Goal: Check status: Check status

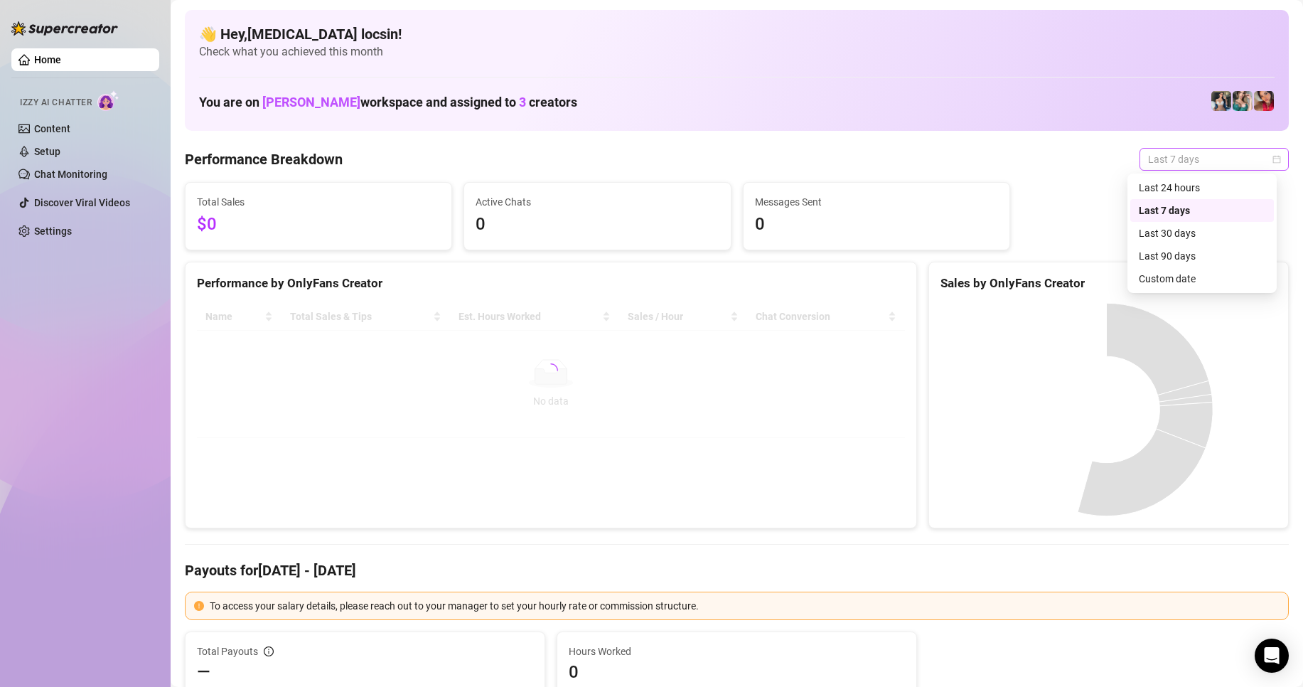
click at [1224, 157] on span "Last 7 days" at bounding box center [1214, 159] width 132 height 21
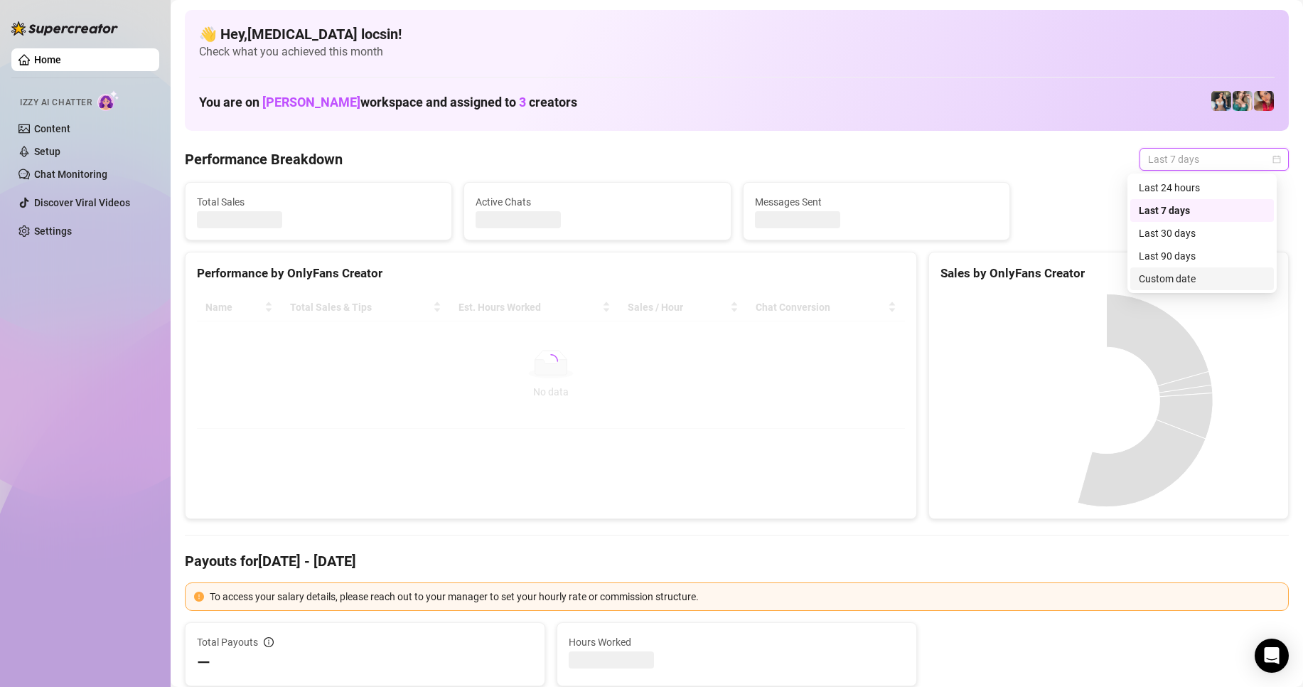
click at [1194, 274] on div "Custom date" at bounding box center [1202, 279] width 127 height 16
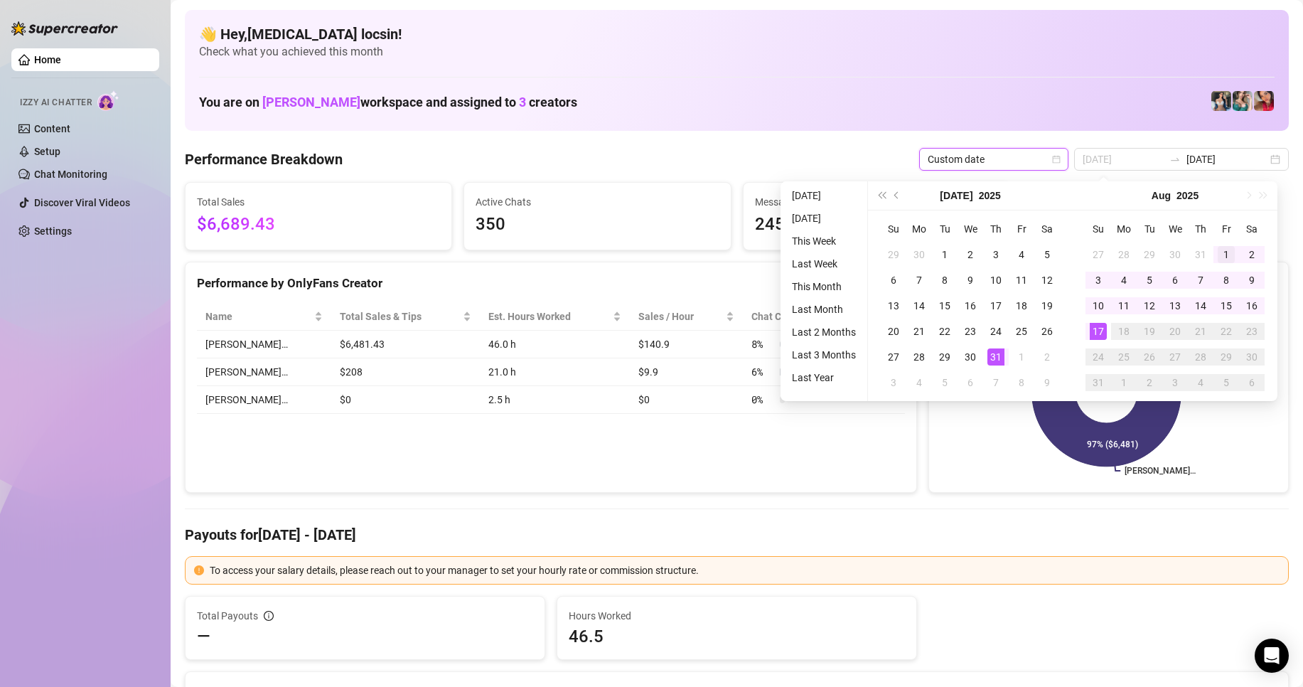
type input "[DATE]"
click at [1227, 252] on div "1" at bounding box center [1226, 254] width 17 height 17
type input "[DATE]"
click at [1096, 331] on div "17" at bounding box center [1098, 331] width 17 height 17
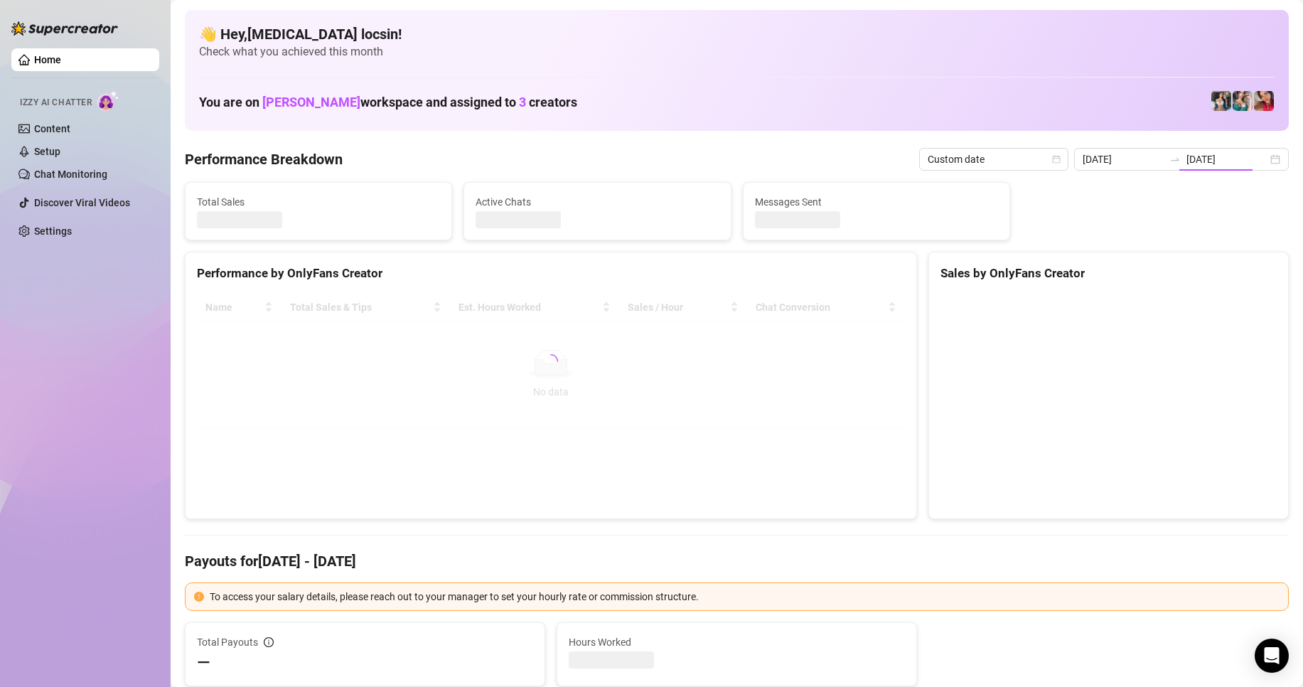
type input "[DATE]"
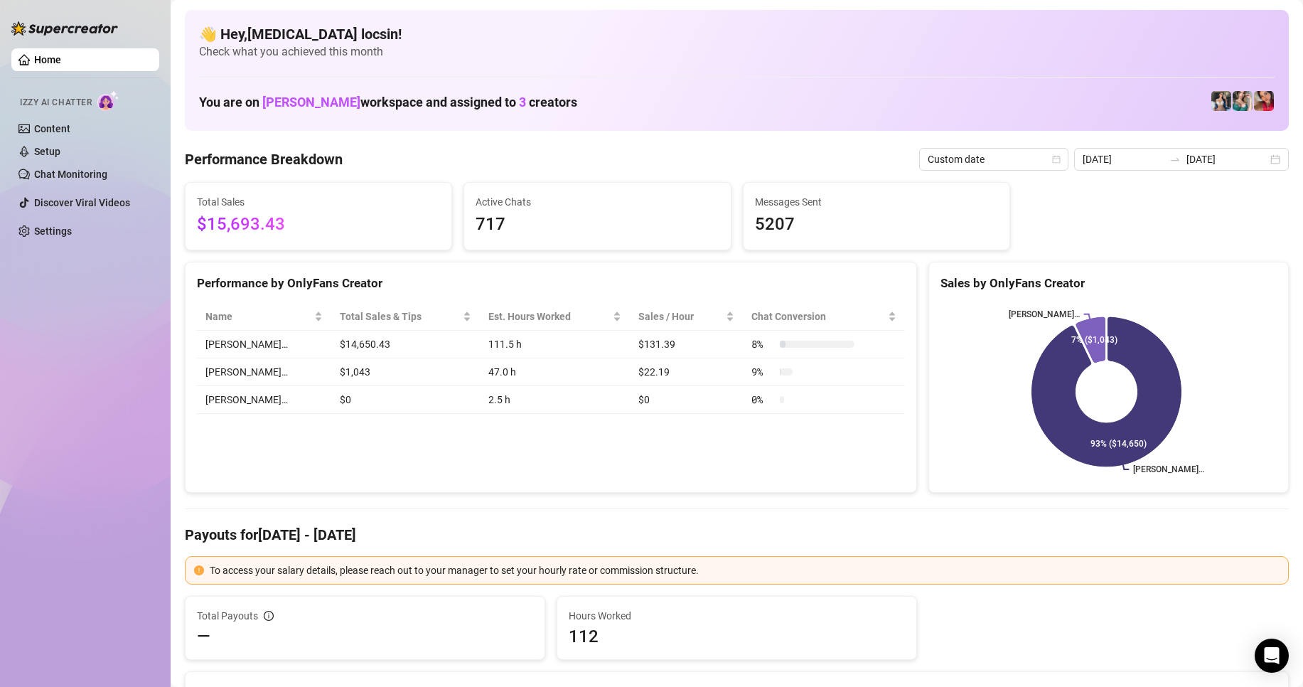
click at [324, 289] on div "Performance by OnlyFans Creator" at bounding box center [551, 283] width 708 height 19
click at [1205, 159] on input "[DATE]" at bounding box center [1227, 159] width 81 height 16
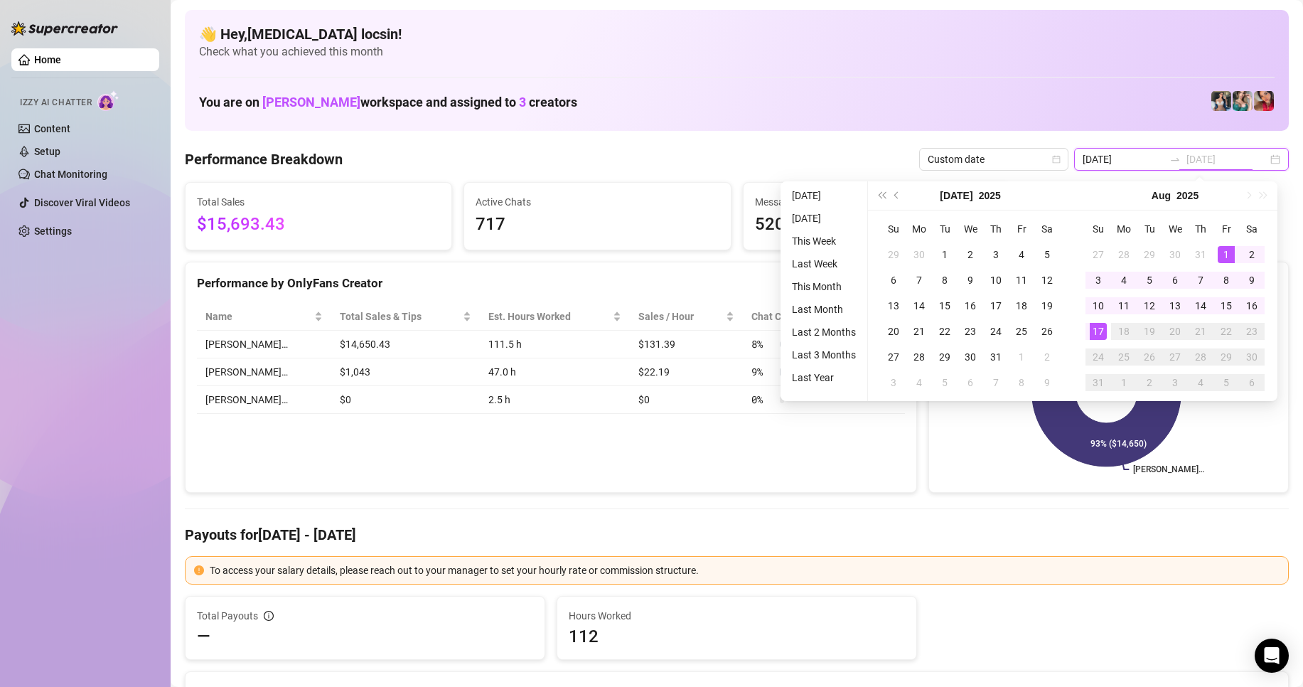
type input "[DATE]"
click at [1101, 324] on div "17" at bounding box center [1098, 331] width 17 height 17
click at [1097, 328] on div "17" at bounding box center [1098, 331] width 17 height 17
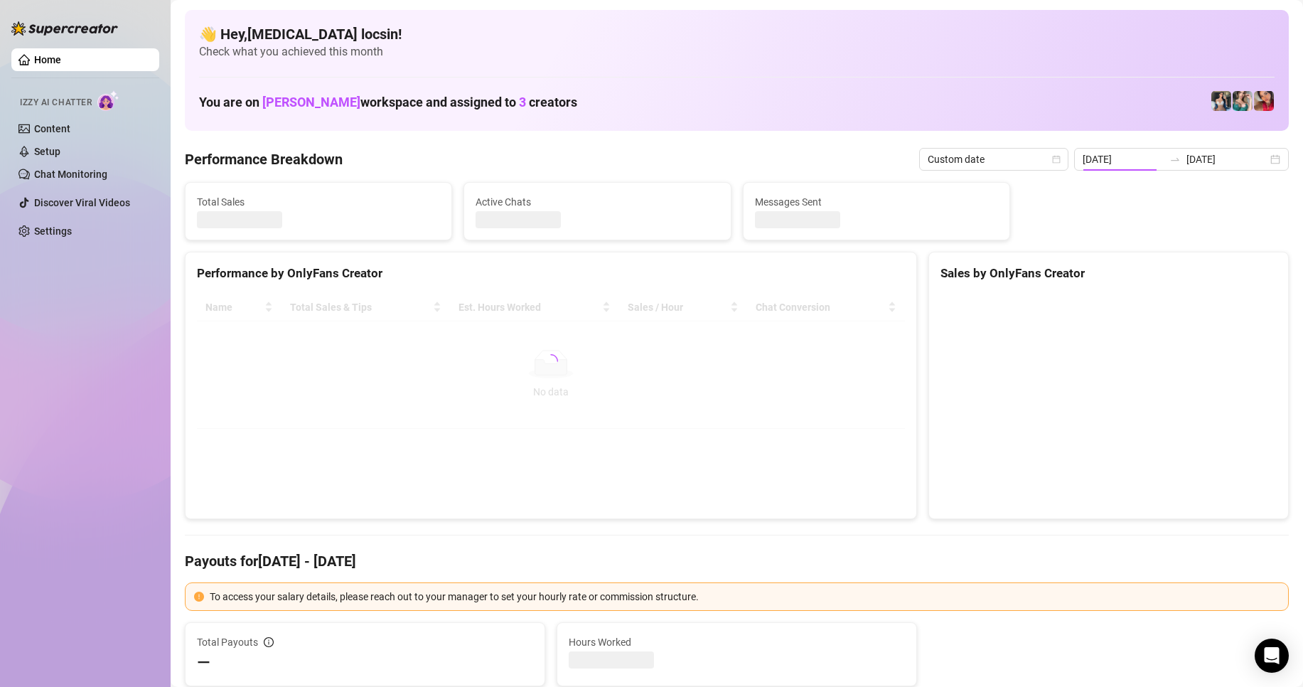
type input "[DATE]"
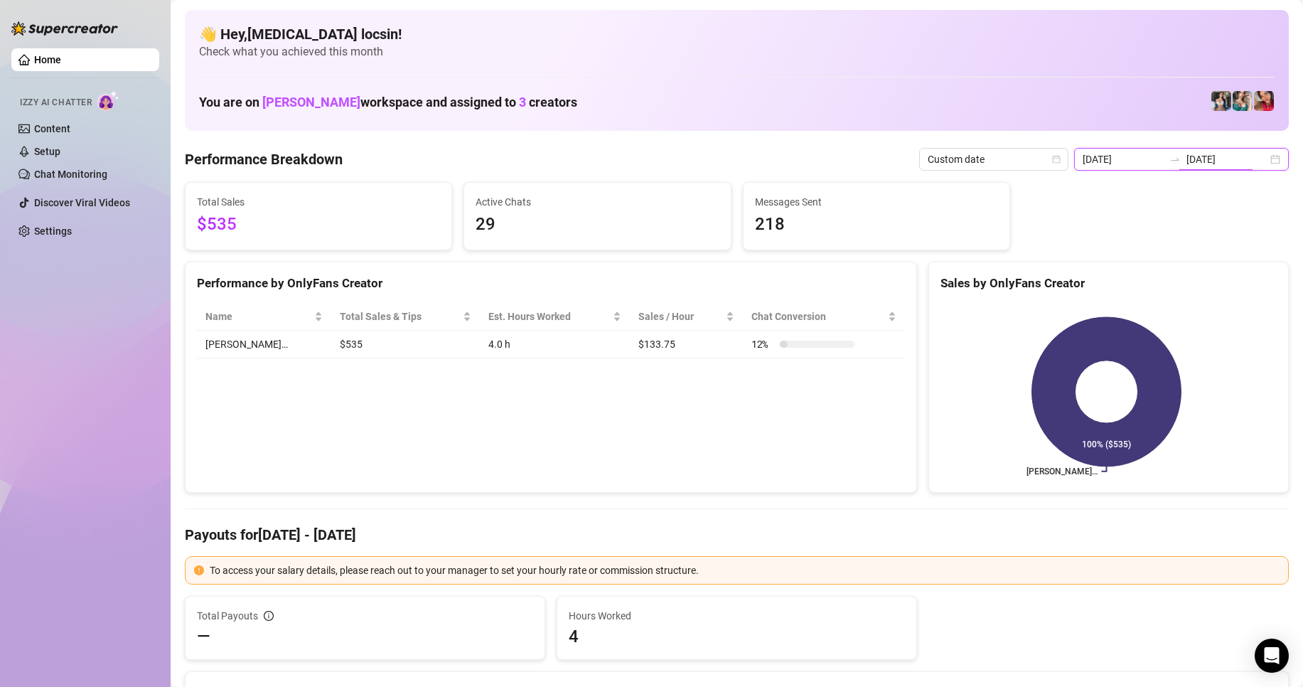
click at [1206, 158] on input "[DATE]" at bounding box center [1227, 159] width 81 height 16
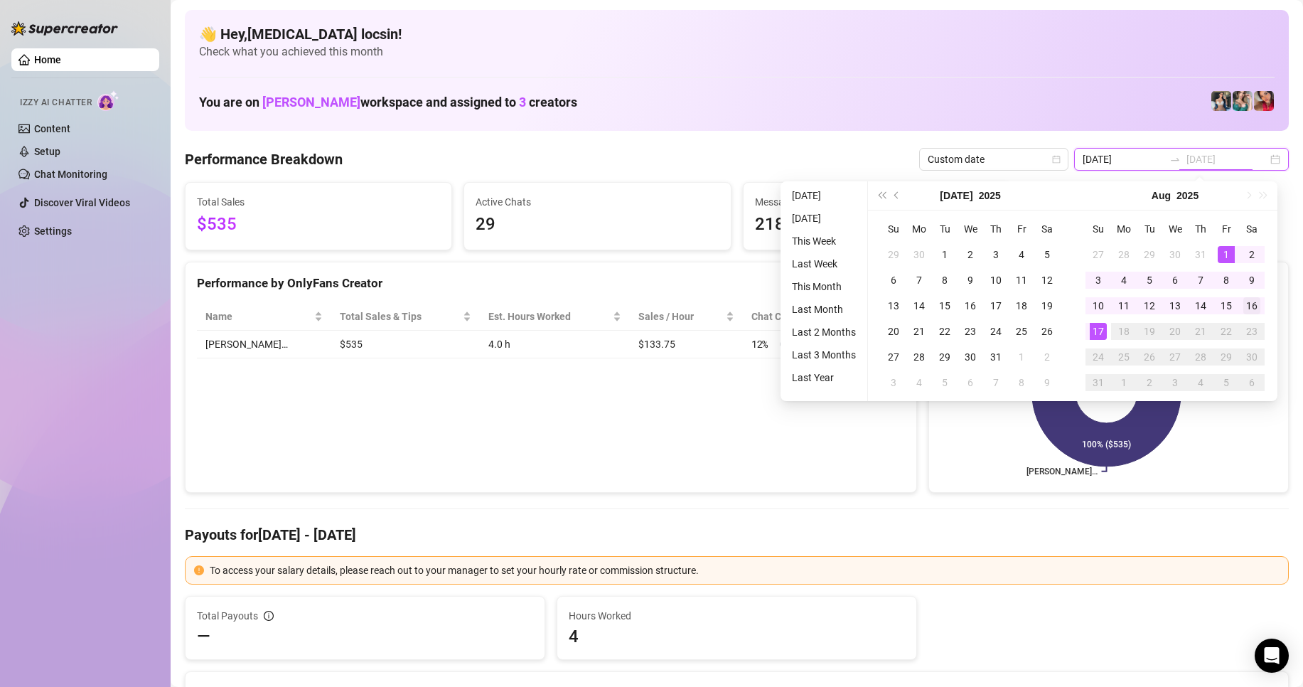
type input "[DATE]"
click at [1252, 303] on div "16" at bounding box center [1252, 305] width 17 height 17
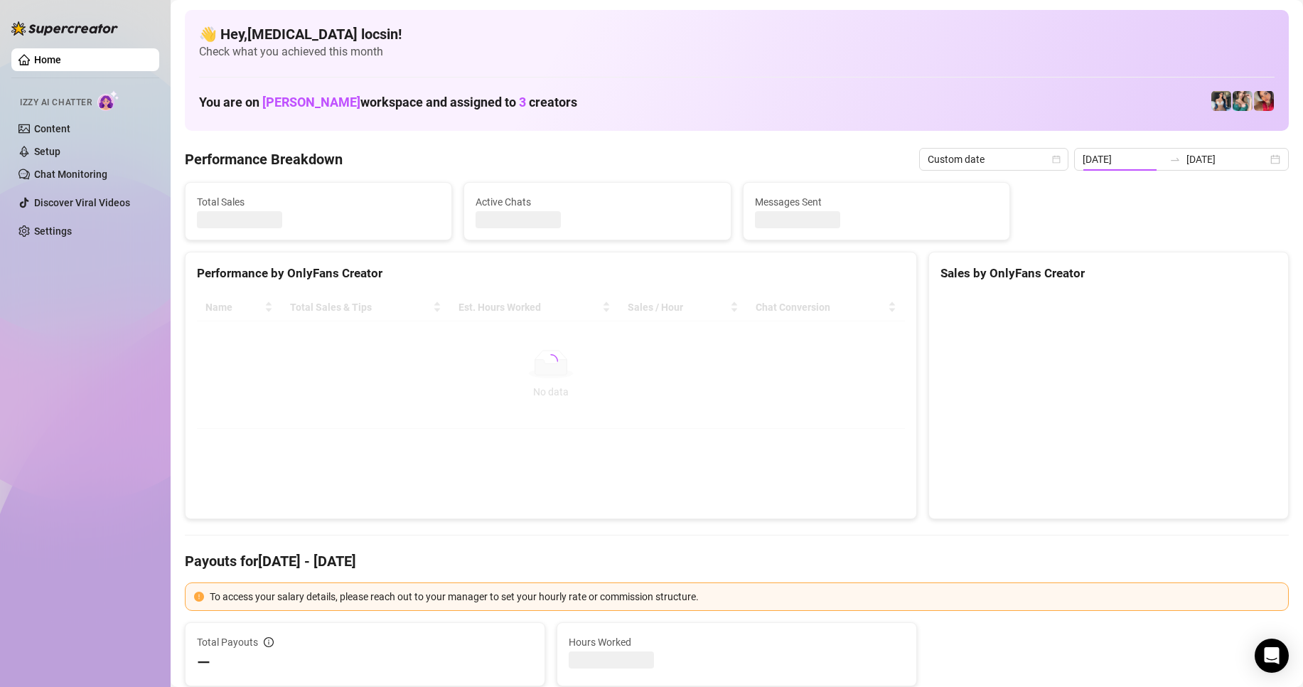
type input "[DATE]"
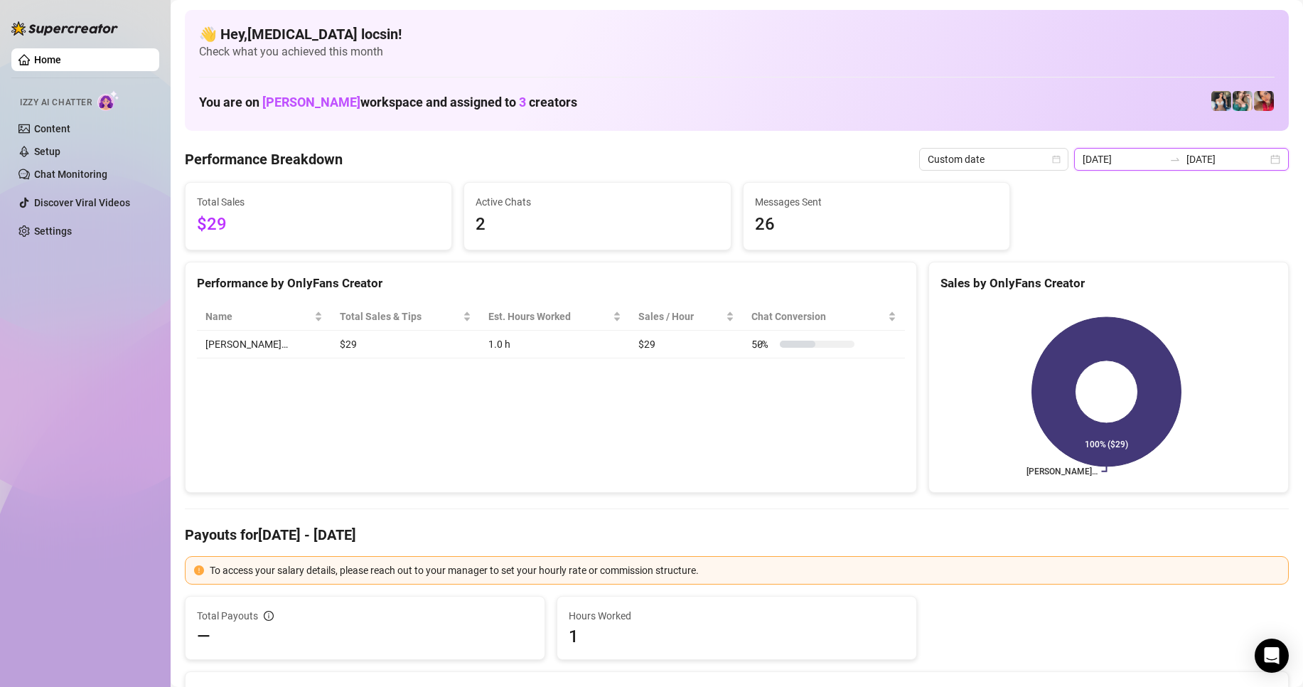
click at [1187, 156] on input "[DATE]" at bounding box center [1227, 159] width 81 height 16
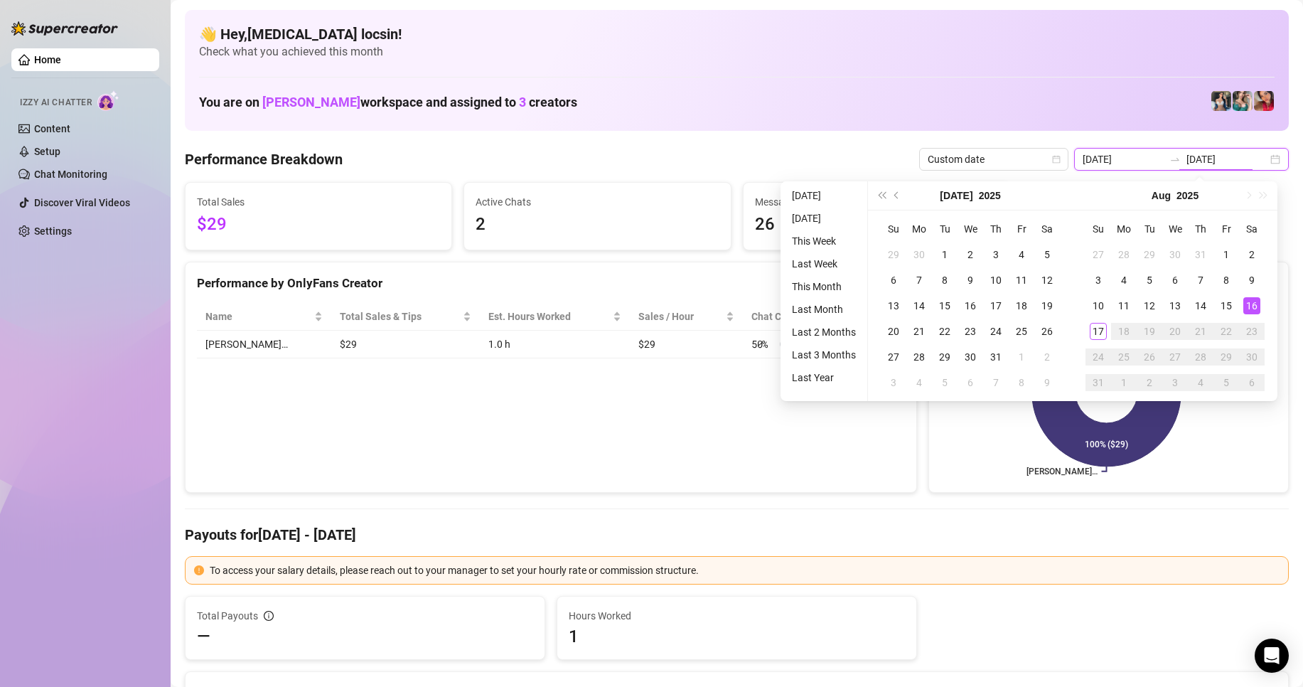
click at [1187, 156] on input "[DATE]" at bounding box center [1227, 159] width 81 height 16
type input "[DATE]"
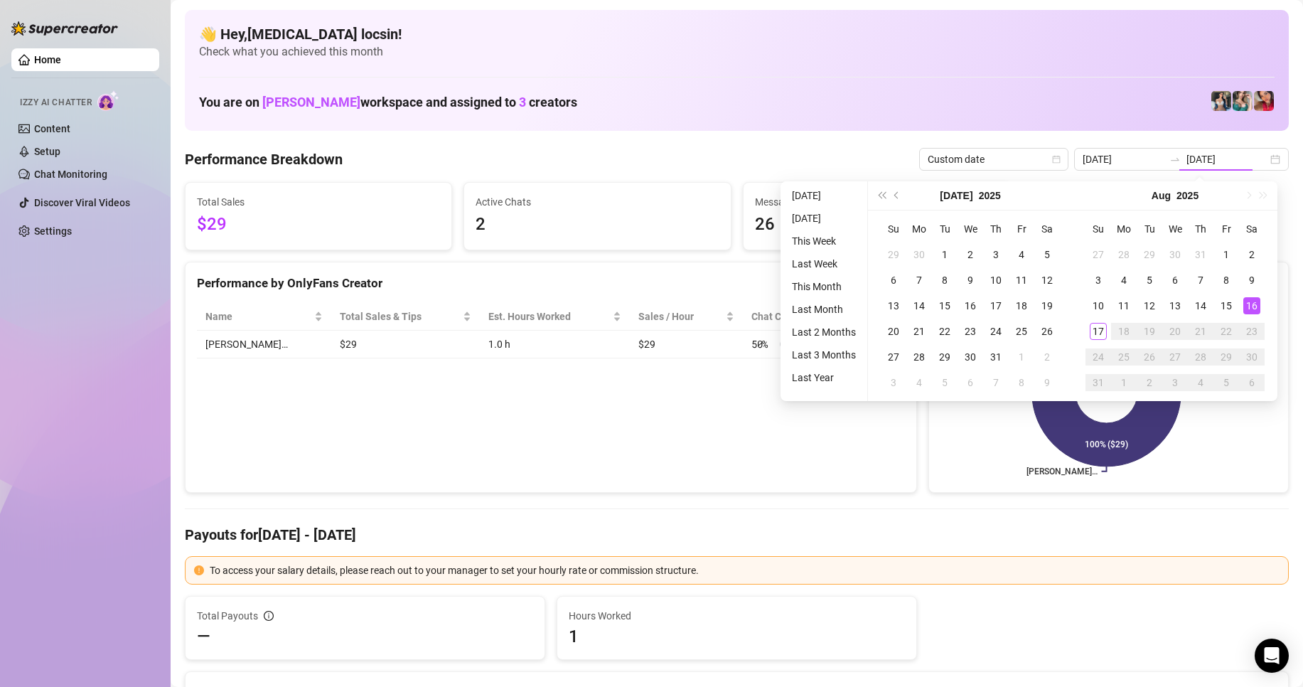
click at [673, 349] on td "$29" at bounding box center [686, 345] width 113 height 28
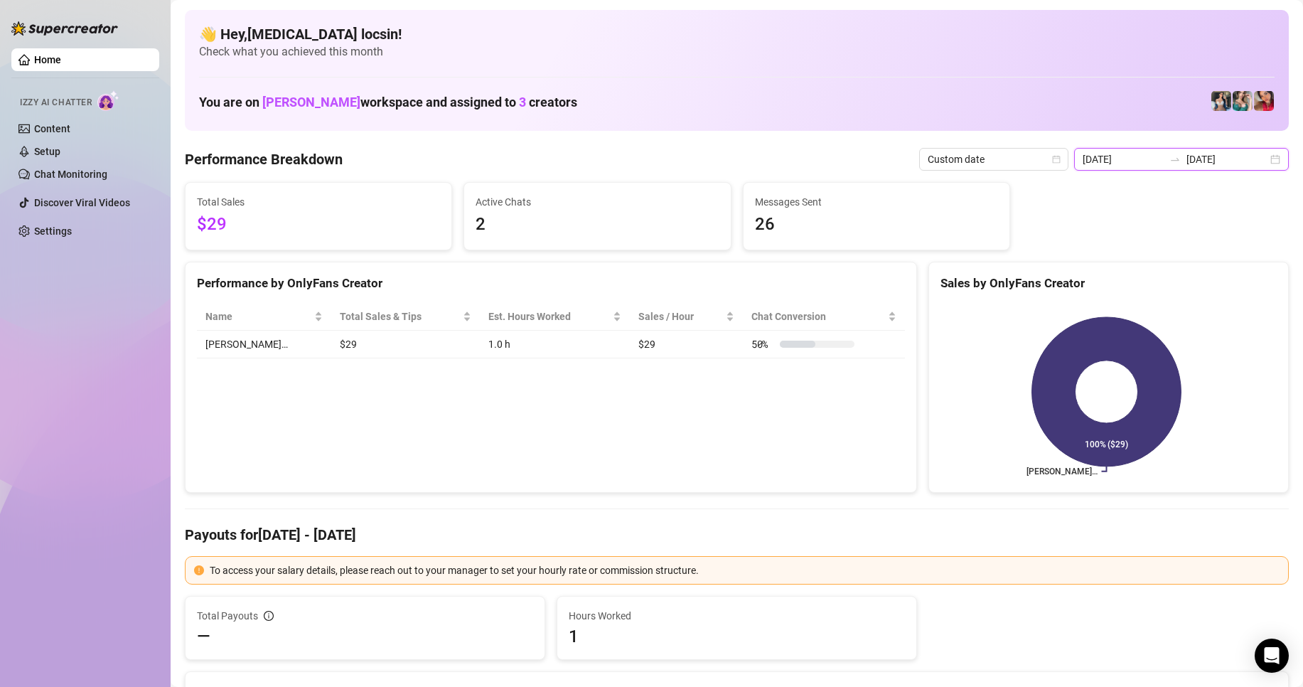
click at [1157, 166] on input "[DATE]" at bounding box center [1123, 159] width 81 height 16
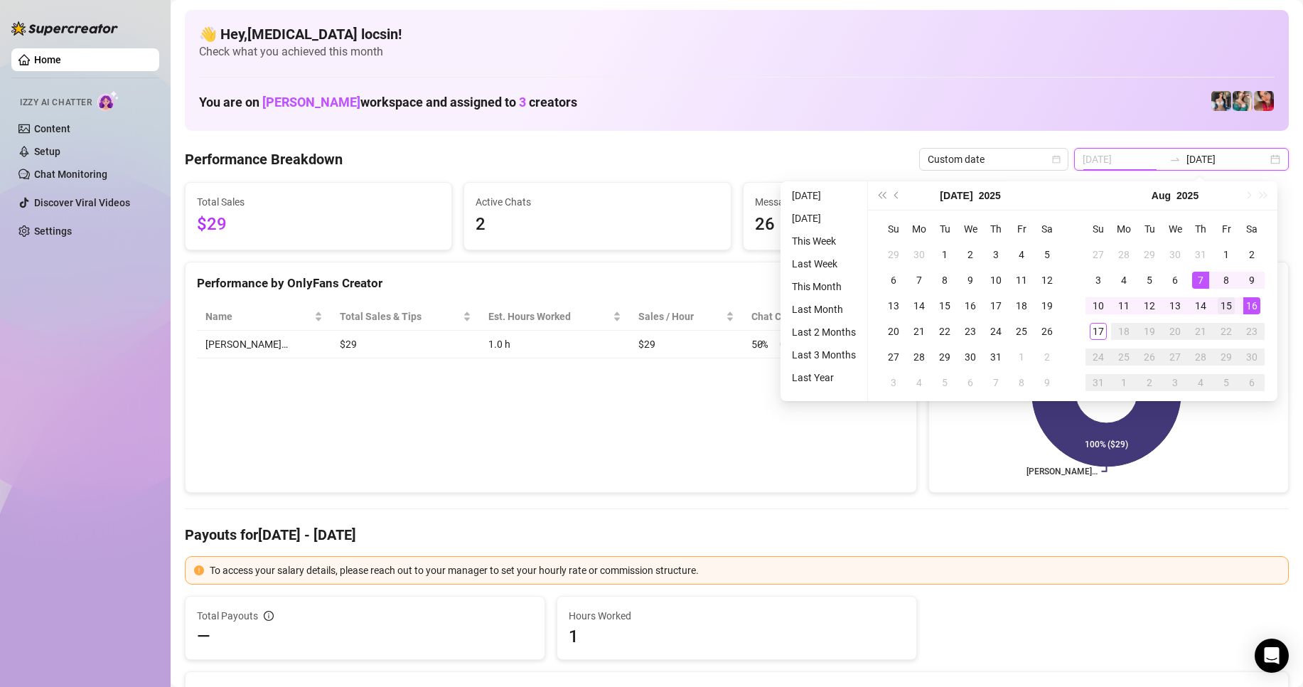
type input "[DATE]"
click at [1225, 306] on div "15" at bounding box center [1226, 305] width 17 height 17
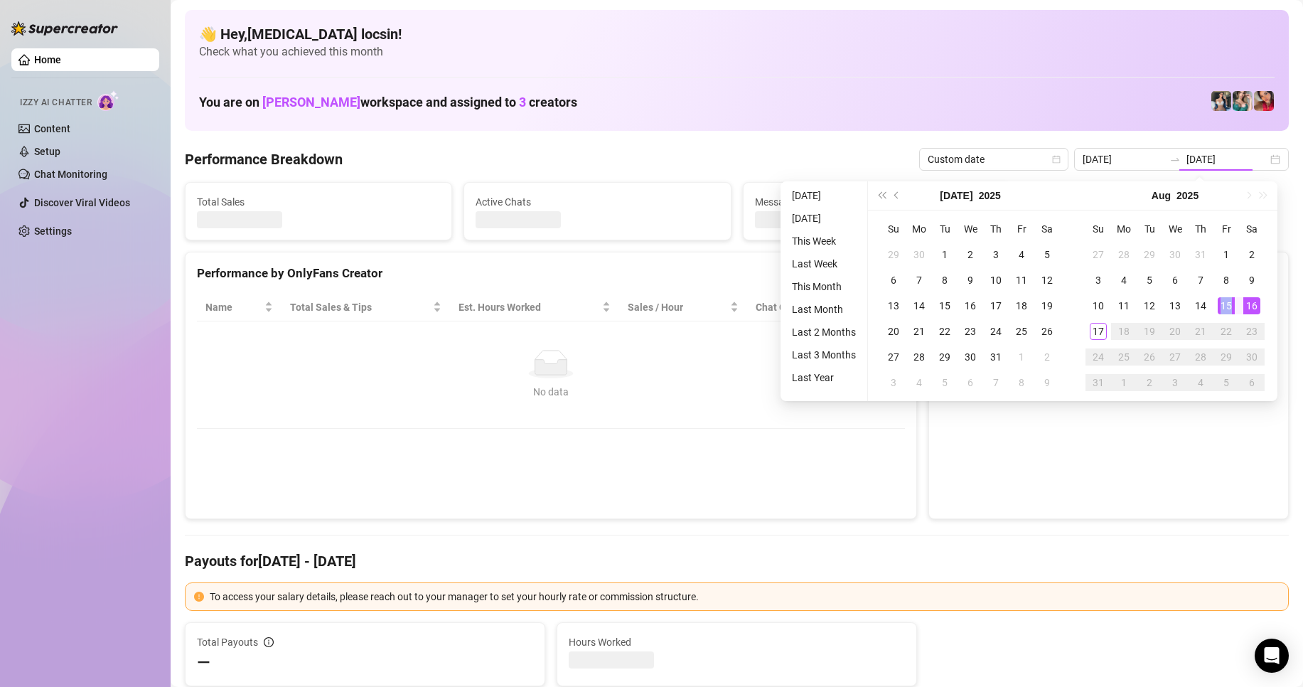
type input "[DATE]"
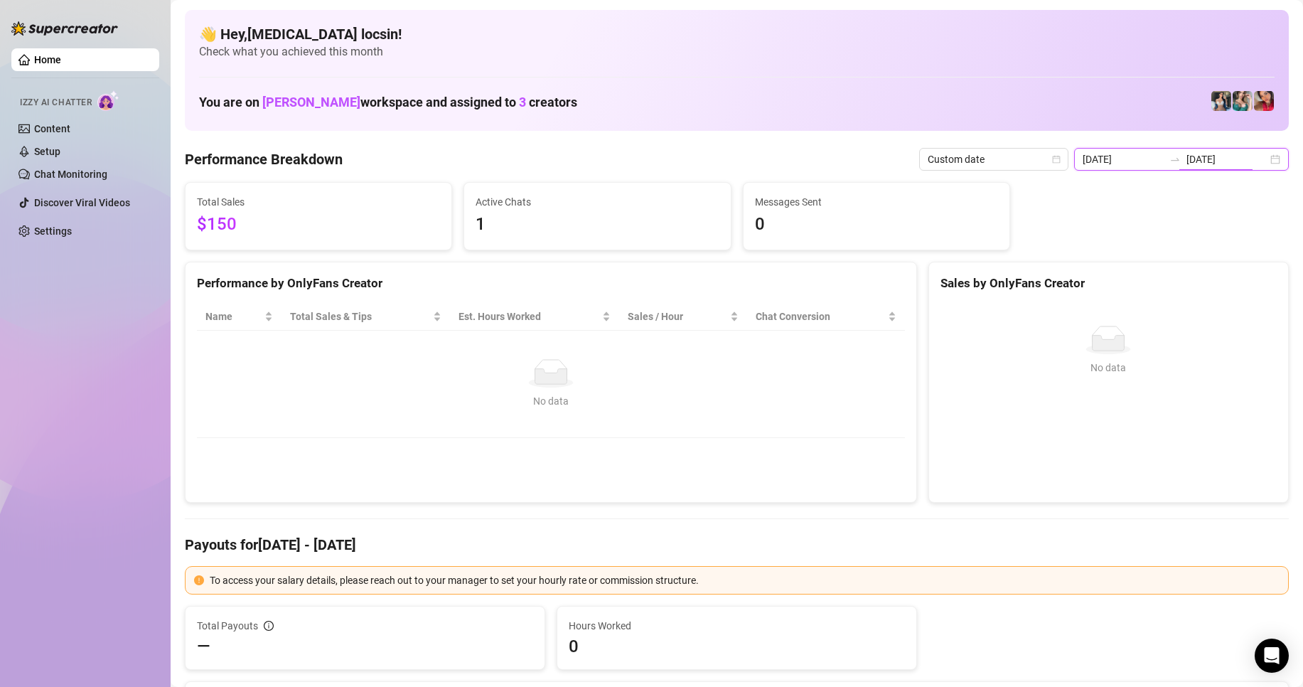
click at [1205, 154] on input "[DATE]" at bounding box center [1227, 159] width 81 height 16
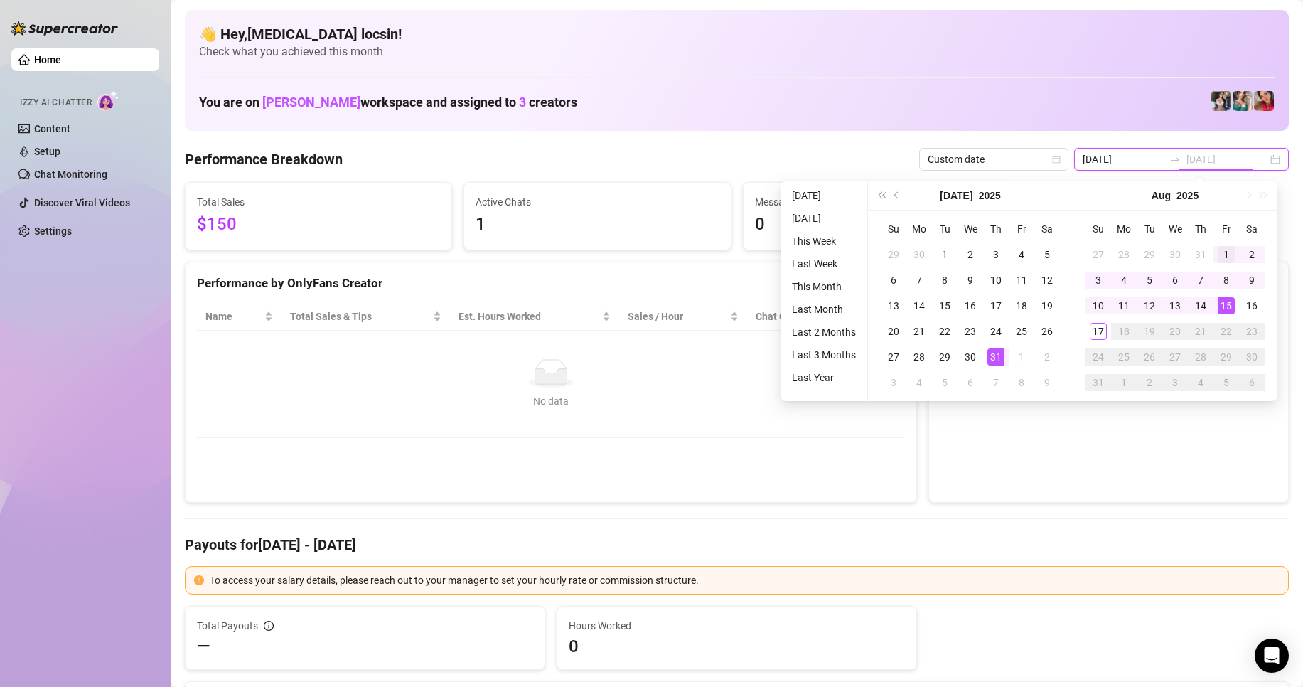
type input "[DATE]"
click at [1220, 251] on div "1" at bounding box center [1226, 254] width 17 height 17
type input "[DATE]"
click at [1095, 331] on div "17" at bounding box center [1098, 331] width 17 height 17
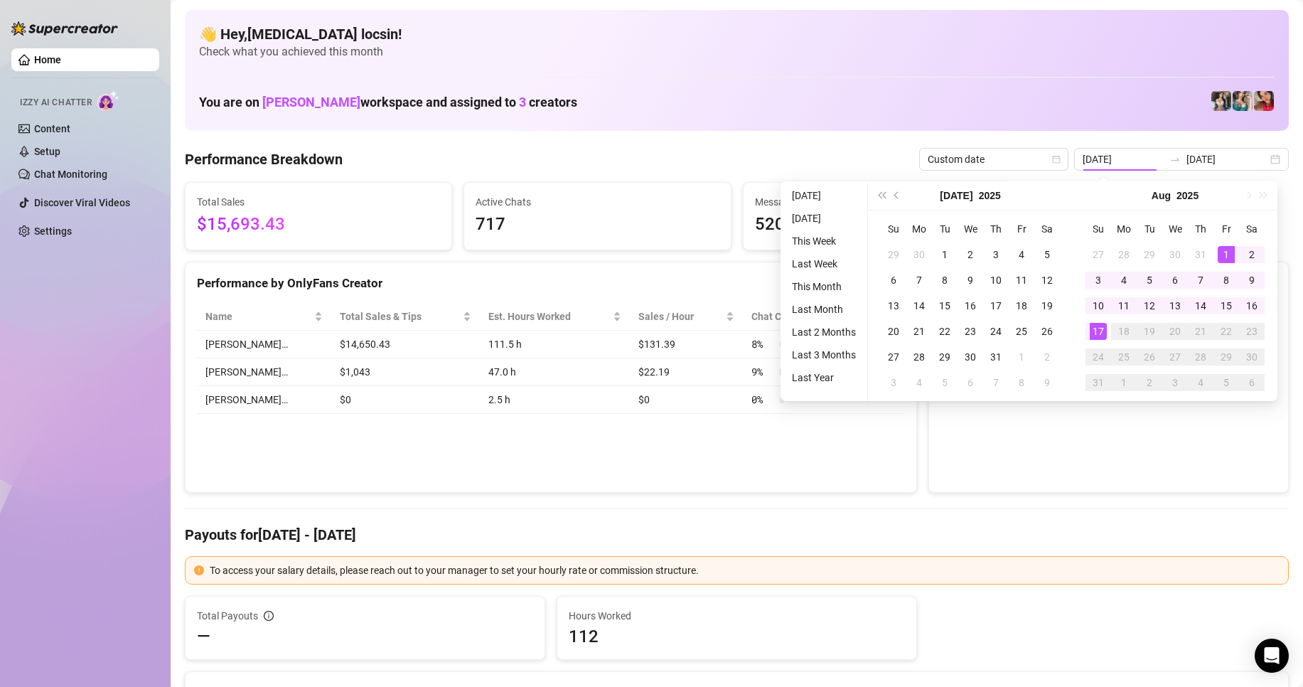
type input "[DATE]"
